Goal: Task Accomplishment & Management: Manage account settings

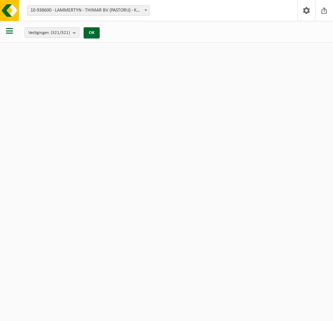
select select "138014"
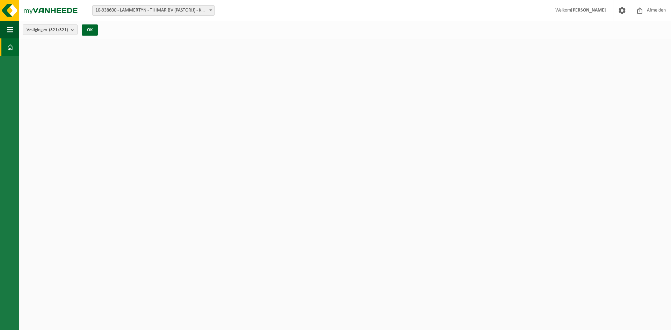
click at [142, 8] on span "10-938600 - LAMMERTYN - THIMAR BV (PASTORIJ) - KALKEN" at bounding box center [154, 11] width 122 height 10
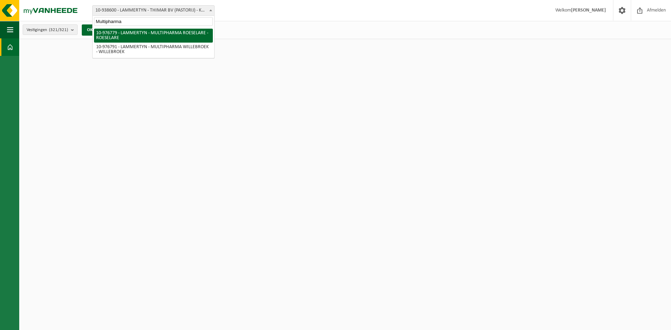
type input "Multipharma"
select select "159070"
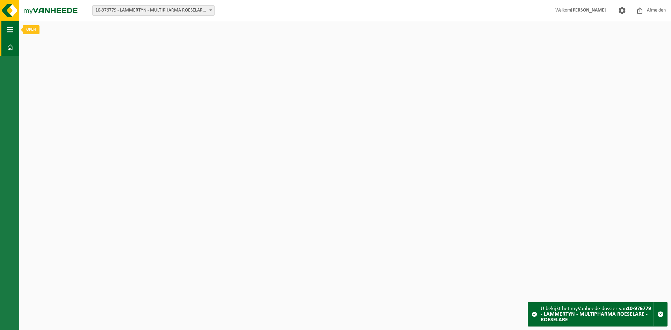
click at [10, 32] on span "button" at bounding box center [10, 29] width 6 height 17
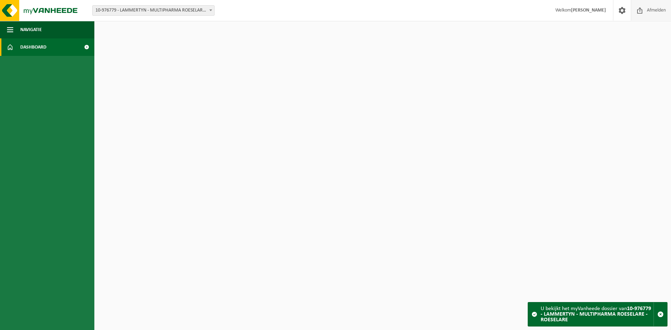
click at [653, 14] on span "Afmelden" at bounding box center [657, 10] width 22 height 21
